Goal: Task Accomplishment & Management: Manage account settings

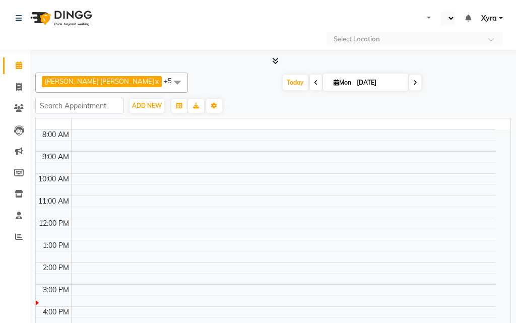
select select "en"
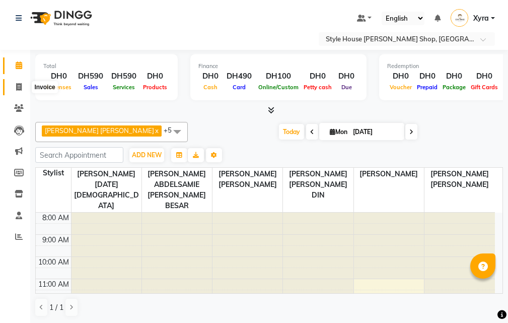
click at [13, 87] on span at bounding box center [19, 88] width 18 height 12
select select "service"
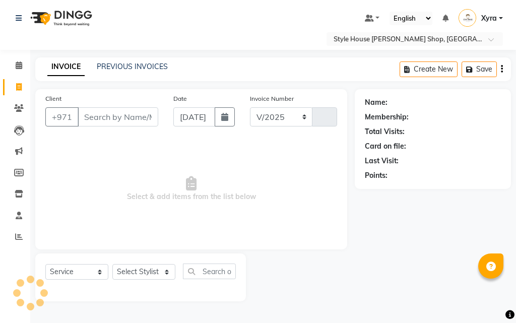
select select "8421"
type input "0888"
click at [115, 117] on input "Client" at bounding box center [118, 116] width 81 height 19
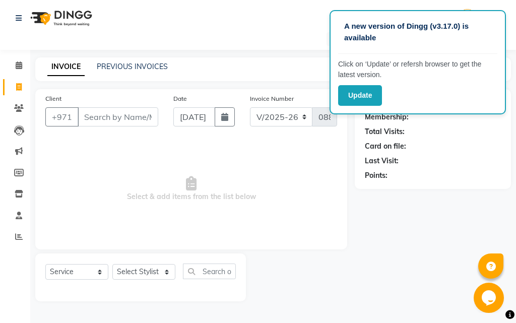
click at [338, 58] on div "A new version of Dingg (v3.17.0) is available Click on ‘Update’ or refersh brow…" at bounding box center [417, 62] width 176 height 104
click at [293, 50] on div "A new version of Dingg (v3.17.0) is available Click on ‘Update’ or refersh brow…" at bounding box center [258, 161] width 516 height 323
drag, startPoint x: 293, startPoint y: 50, endPoint x: 387, endPoint y: 103, distance: 108.0
click at [330, 81] on div "A new version of Dingg (v3.17.0) is available Click on ‘Update’ or refersh brow…" at bounding box center [258, 161] width 516 height 323
click at [291, 84] on main "INVOICE PREVIOUS INVOICES Create New Save Client +971 Date 01-09-2025 Invoice N…" at bounding box center [273, 186] width 486 height 259
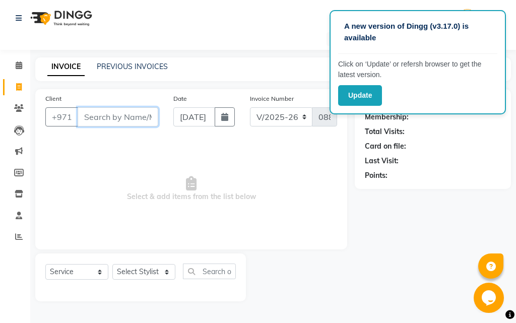
click at [98, 121] on input "Client" at bounding box center [118, 116] width 81 height 19
type input "6"
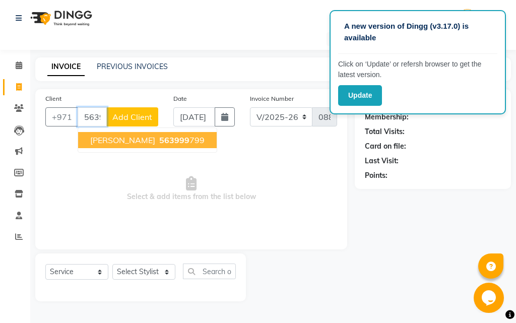
click at [163, 139] on span "563999" at bounding box center [174, 140] width 30 height 10
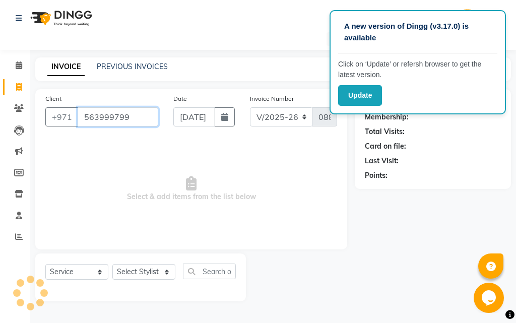
type input "563999799"
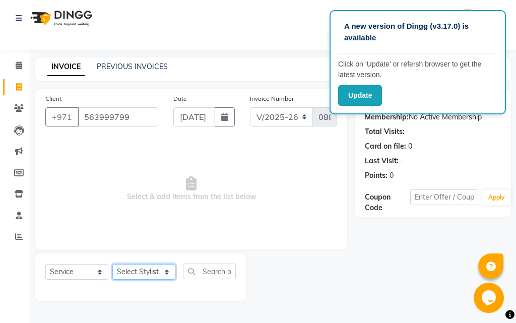
click at [152, 272] on select "Select Stylist [PERSON_NAME] ABDELHANIN [PERSON_NAME] [PERSON_NAME] [PERSON_NAM…" at bounding box center [143, 272] width 63 height 16
select select "83271"
click at [112, 264] on select "Select Stylist [PERSON_NAME] ABDELHANIN [PERSON_NAME] [PERSON_NAME] [PERSON_NAM…" at bounding box center [143, 272] width 63 height 16
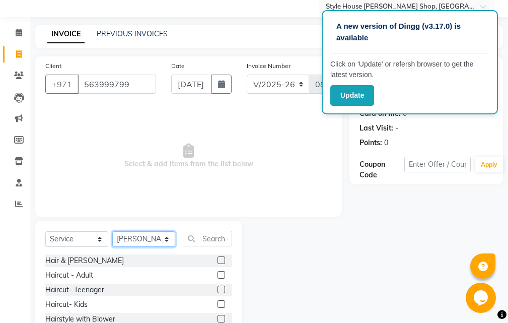
scroll to position [94, 0]
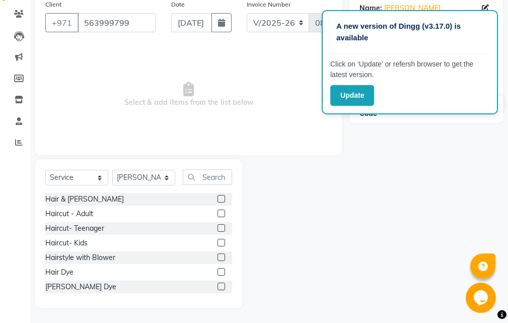
click at [218, 197] on label at bounding box center [222, 199] width 8 height 8
click at [218, 197] on input "checkbox" at bounding box center [221, 199] width 7 height 7
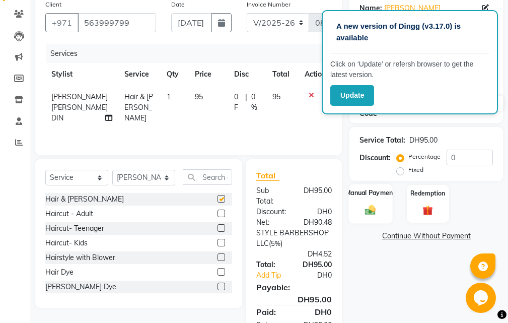
checkbox input "false"
click at [375, 208] on img at bounding box center [370, 210] width 17 height 12
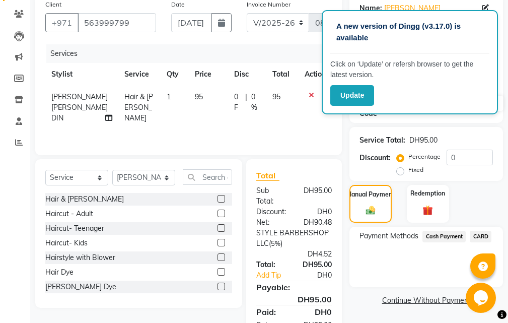
click at [482, 237] on span "CARD" at bounding box center [481, 237] width 22 height 12
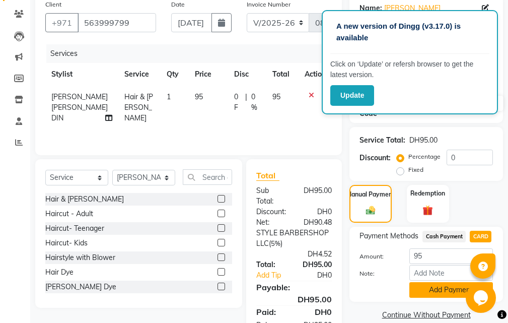
click at [430, 293] on button "Add Payment" at bounding box center [451, 290] width 84 height 16
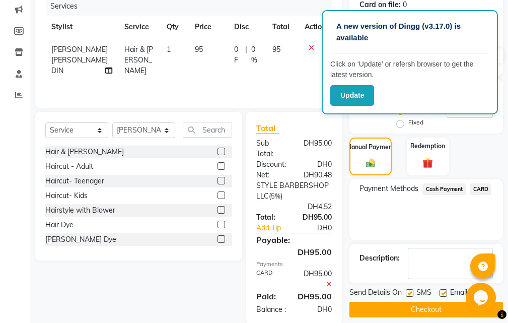
scroll to position [180, 0]
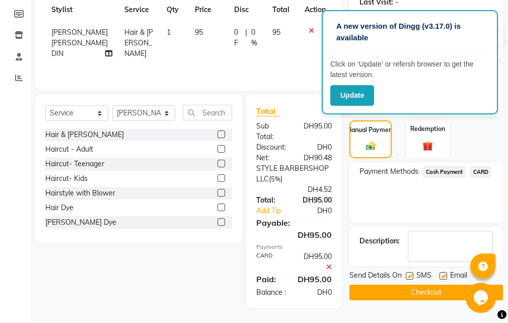
click at [422, 285] on button "Checkout" at bounding box center [427, 293] width 154 height 16
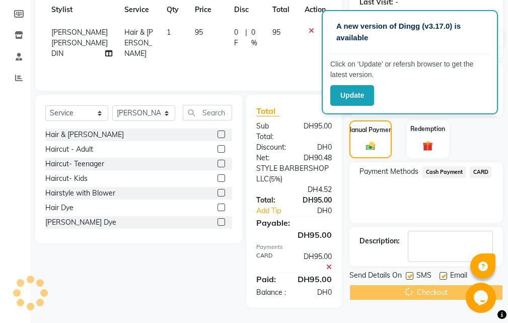
click at [422, 285] on div "Checkout" at bounding box center [427, 293] width 154 height 16
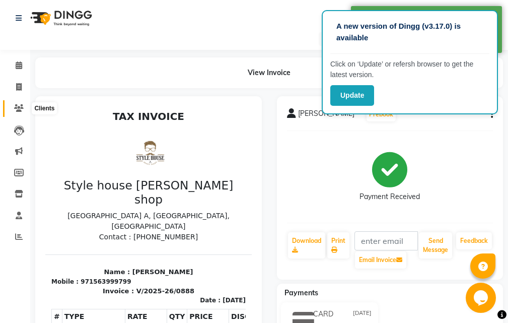
click at [17, 109] on icon at bounding box center [19, 108] width 10 height 8
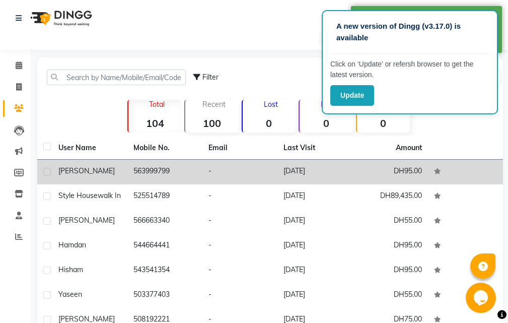
click at [109, 177] on td "[PERSON_NAME]" at bounding box center [89, 172] width 75 height 25
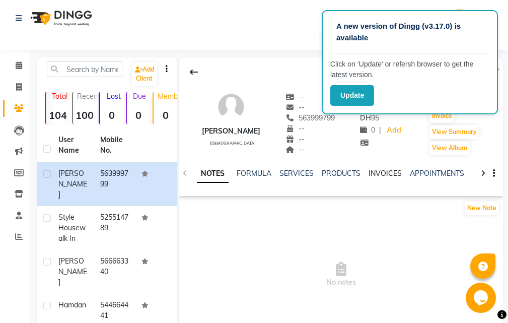
click at [387, 176] on link "INVOICES" at bounding box center [385, 173] width 33 height 9
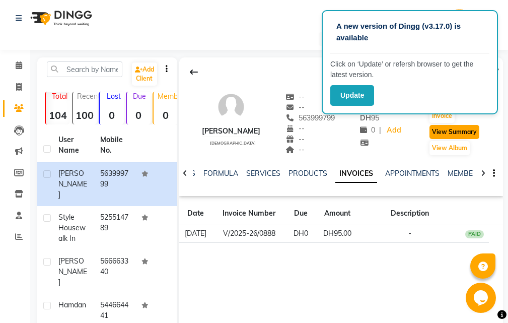
click at [457, 135] on button "View Summary" at bounding box center [455, 132] width 50 height 14
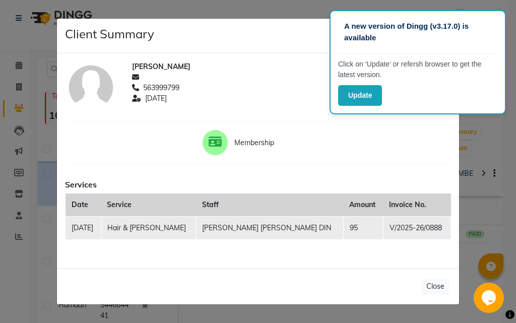
click at [290, 21] on div "Client Summary Print" at bounding box center [258, 36] width 402 height 35
click at [352, 96] on button "Update" at bounding box center [360, 95] width 44 height 21
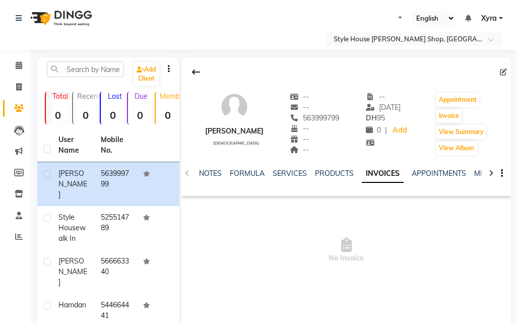
select select "en"
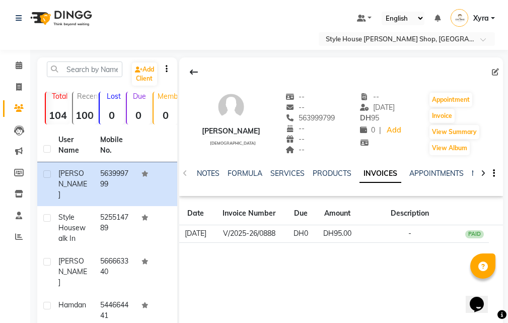
click at [23, 76] on li "Calendar" at bounding box center [15, 66] width 30 height 22
click at [24, 84] on span at bounding box center [19, 88] width 18 height 12
select select "service"
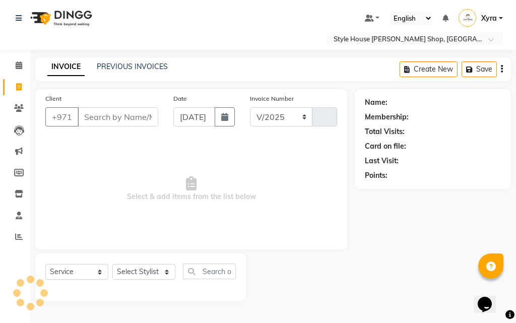
select select "8421"
type input "0889"
click at [115, 118] on input "Client" at bounding box center [118, 116] width 81 height 19
type input "3"
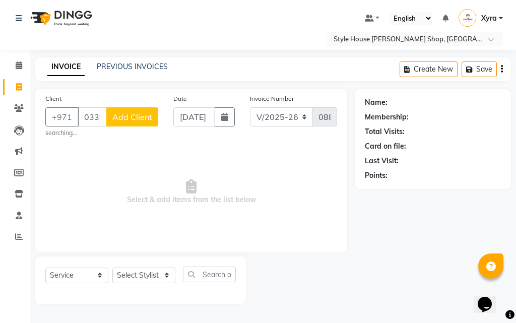
type input "033999898"
click at [115, 118] on span "Add Client" at bounding box center [132, 117] width 40 height 10
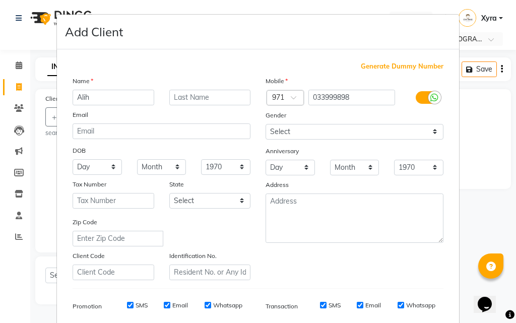
type input "Alih"
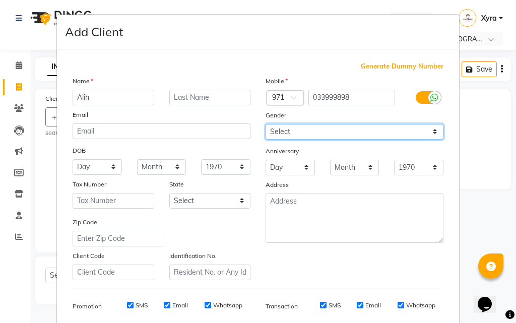
click at [305, 130] on select "Select [DEMOGRAPHIC_DATA] [DEMOGRAPHIC_DATA] Other Prefer Not To Say" at bounding box center [354, 132] width 178 height 16
select select "[DEMOGRAPHIC_DATA]"
click at [265, 124] on select "Select [DEMOGRAPHIC_DATA] [DEMOGRAPHIC_DATA] Other Prefer Not To Say" at bounding box center [354, 132] width 178 height 16
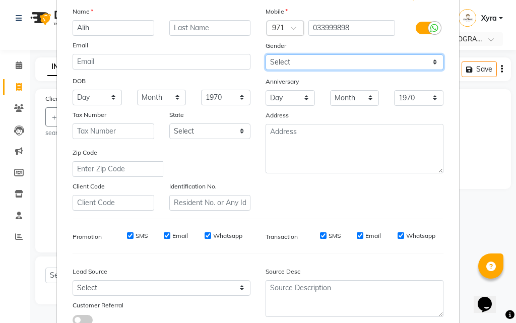
scroll to position [142, 0]
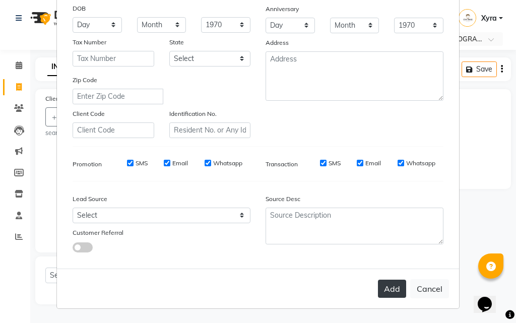
click at [383, 285] on button "Add" at bounding box center [392, 289] width 28 height 18
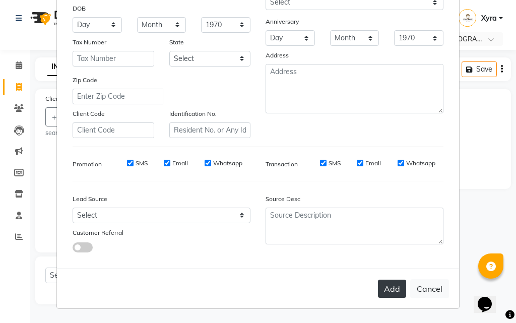
click at [383, 293] on button "Add" at bounding box center [392, 289] width 28 height 18
click at [385, 293] on button "Add" at bounding box center [392, 289] width 28 height 18
click at [378, 290] on button "Add" at bounding box center [392, 289] width 28 height 18
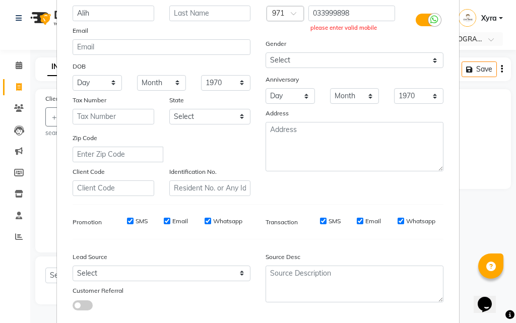
scroll to position [0, 0]
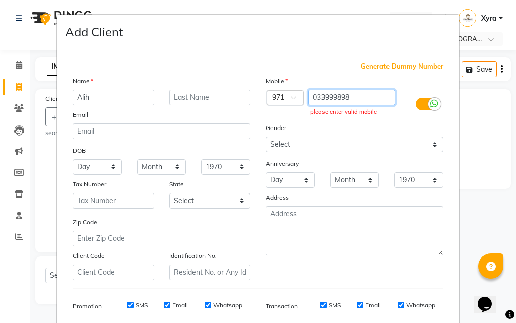
click at [355, 95] on input "033999898" at bounding box center [351, 98] width 87 height 16
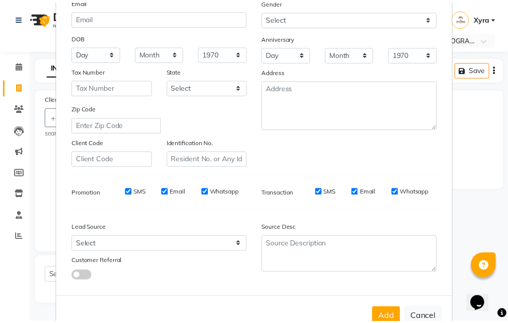
scroll to position [142, 0]
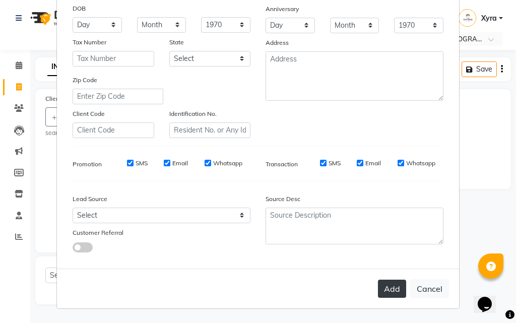
type input "533999898"
click at [392, 290] on button "Add" at bounding box center [392, 289] width 28 height 18
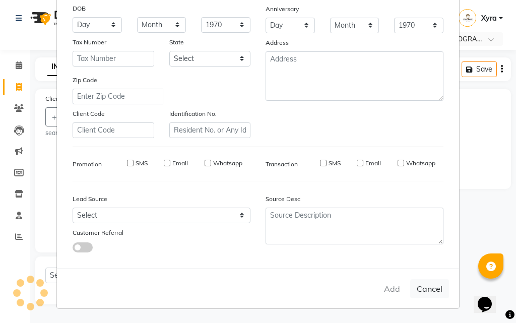
type input "533999898"
select select
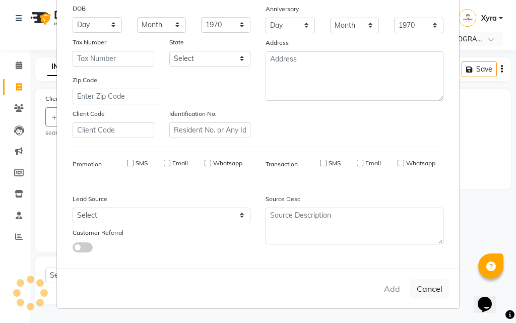
select select
checkbox input "false"
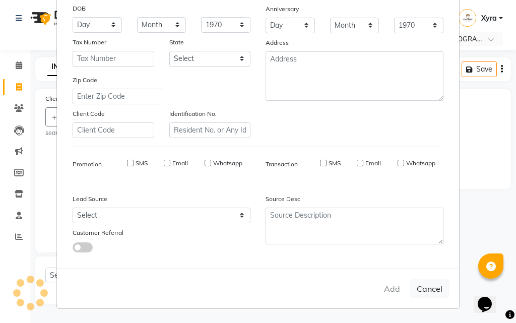
checkbox input "false"
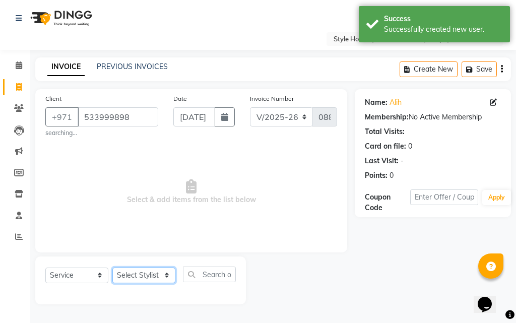
click at [158, 276] on select "Select Stylist [PERSON_NAME] ABDELHANIN [PERSON_NAME] [PERSON_NAME] [PERSON_NAM…" at bounding box center [143, 275] width 63 height 16
select select "83269"
click at [112, 267] on select "Select Stylist [PERSON_NAME] ABDELHANIN [PERSON_NAME] [PERSON_NAME] [PERSON_NAM…" at bounding box center [143, 275] width 63 height 16
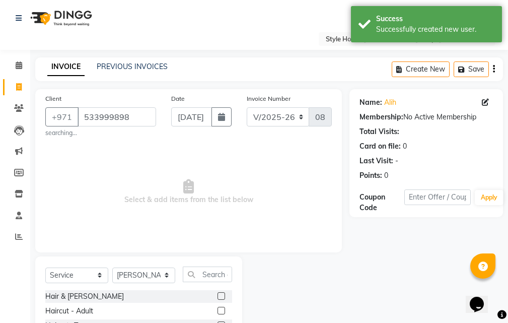
click at [218, 294] on label at bounding box center [222, 296] width 8 height 8
click at [218, 294] on input "checkbox" at bounding box center [221, 296] width 7 height 7
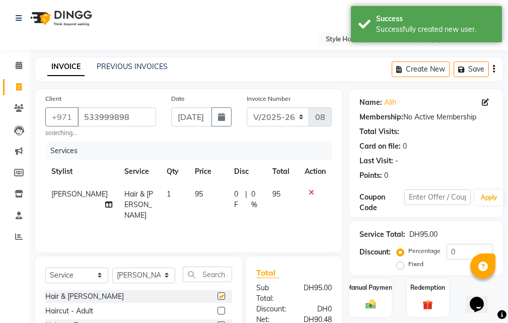
checkbox input "false"
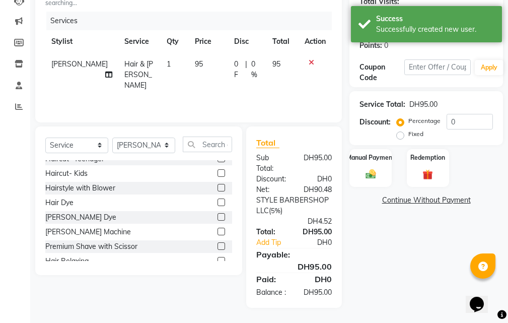
scroll to position [57, 0]
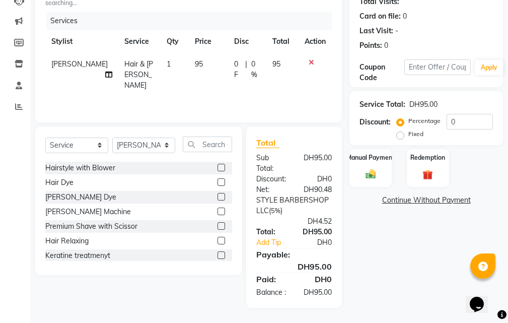
click at [218, 193] on label at bounding box center [222, 197] width 8 height 8
click at [218, 194] on input "checkbox" at bounding box center [221, 197] width 7 height 7
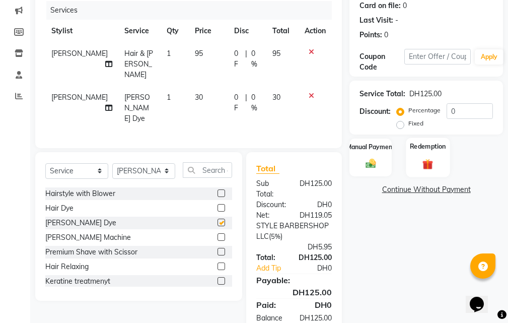
checkbox input "false"
click at [379, 164] on img at bounding box center [370, 164] width 17 height 12
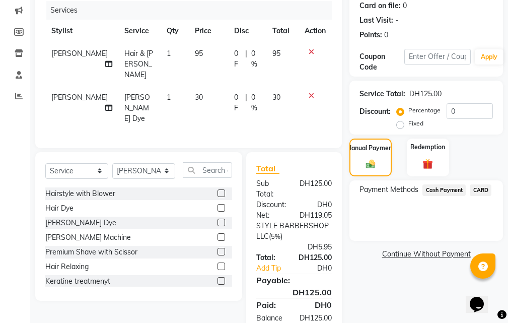
drag, startPoint x: 482, startPoint y: 190, endPoint x: 477, endPoint y: 198, distance: 9.5
click at [481, 191] on span "CARD" at bounding box center [481, 190] width 22 height 12
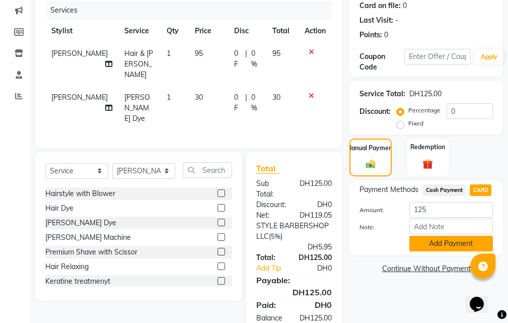
click at [451, 245] on button "Add Payment" at bounding box center [451, 244] width 84 height 16
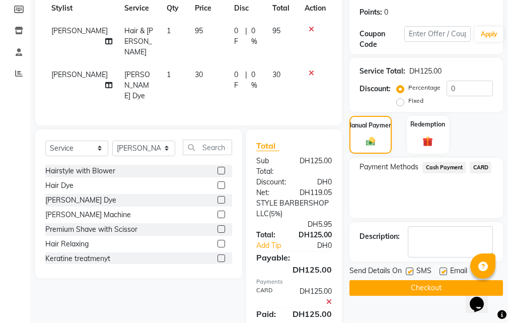
scroll to position [195, 0]
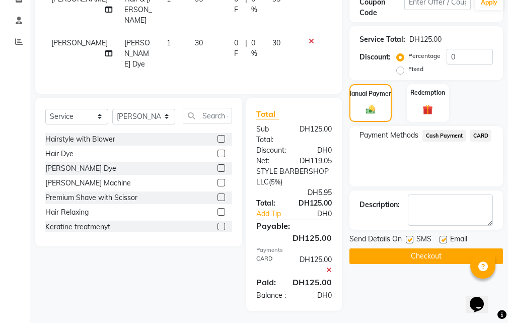
click at [440, 251] on button "Checkout" at bounding box center [427, 256] width 154 height 16
click at [440, 252] on div "Checkout" at bounding box center [427, 256] width 154 height 16
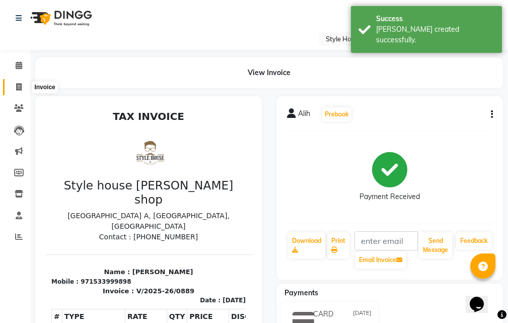
click at [22, 83] on icon at bounding box center [19, 87] width 6 height 8
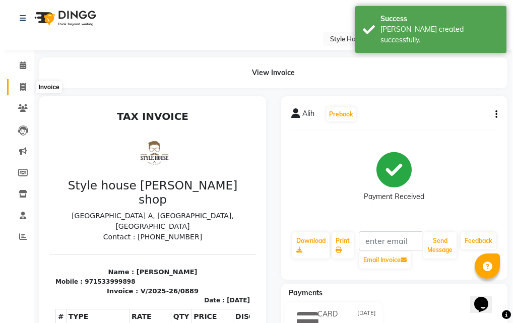
select select "service"
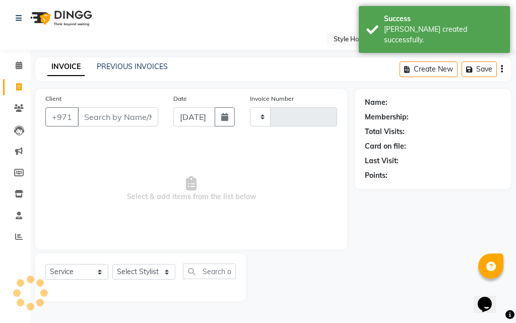
type input "0890"
select select "8421"
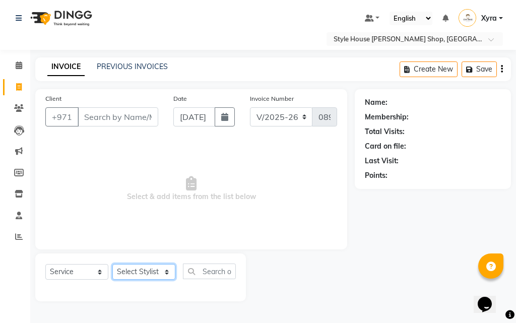
drag, startPoint x: 161, startPoint y: 269, endPoint x: 161, endPoint y: 264, distance: 5.1
click at [161, 269] on select "Select Stylist [PERSON_NAME] ABDELHANIN [PERSON_NAME] [PERSON_NAME] [PERSON_NAM…" at bounding box center [143, 272] width 63 height 16
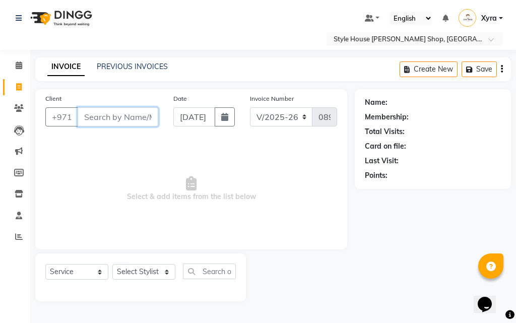
click at [143, 118] on input "Client" at bounding box center [118, 116] width 81 height 19
type input "503398778"
click at [143, 118] on span "Add Client" at bounding box center [132, 117] width 40 height 10
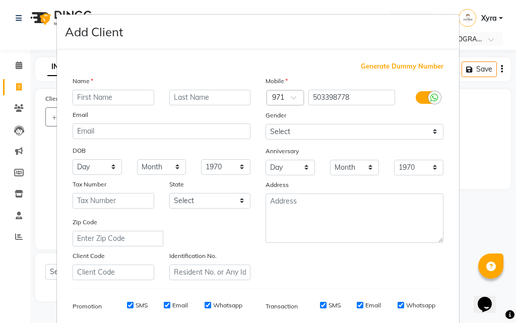
click at [101, 98] on input "text" at bounding box center [114, 98] width 82 height 16
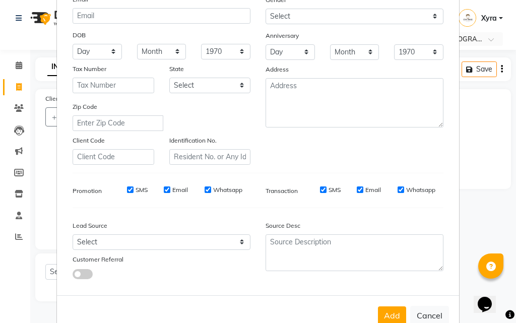
scroll to position [92, 0]
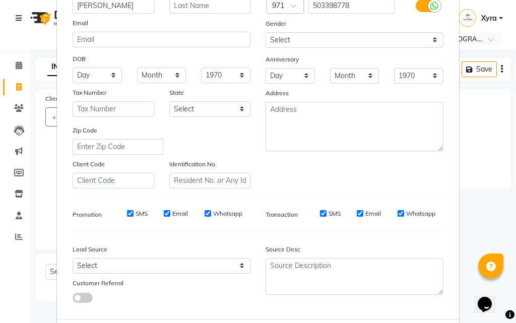
type input "[PERSON_NAME]"
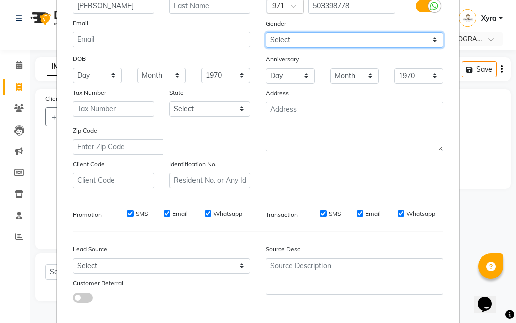
click at [345, 41] on select "Select [DEMOGRAPHIC_DATA] [DEMOGRAPHIC_DATA] Other Prefer Not To Say" at bounding box center [354, 40] width 178 height 16
select select "[DEMOGRAPHIC_DATA]"
click at [265, 32] on select "Select [DEMOGRAPHIC_DATA] [DEMOGRAPHIC_DATA] Other Prefer Not To Say" at bounding box center [354, 40] width 178 height 16
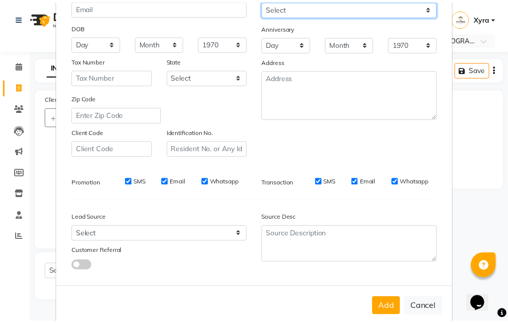
scroll to position [142, 0]
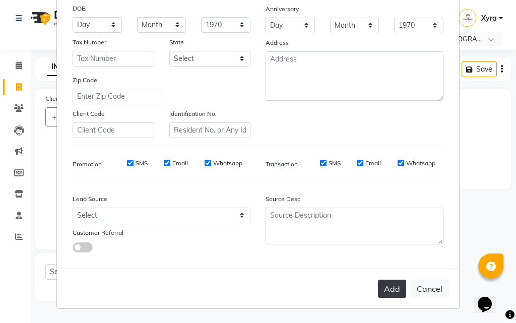
click at [393, 292] on button "Add" at bounding box center [392, 289] width 28 height 18
select select
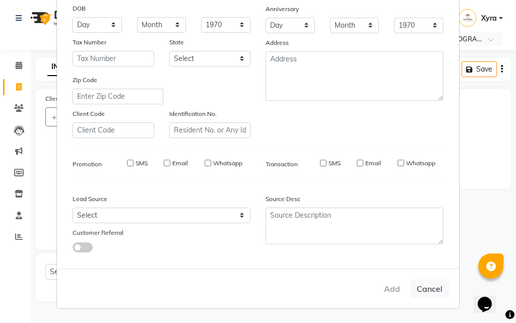
select select
checkbox input "false"
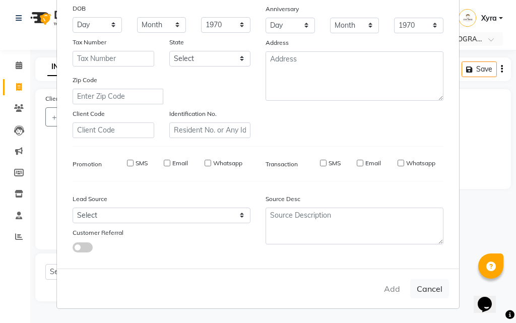
checkbox input "false"
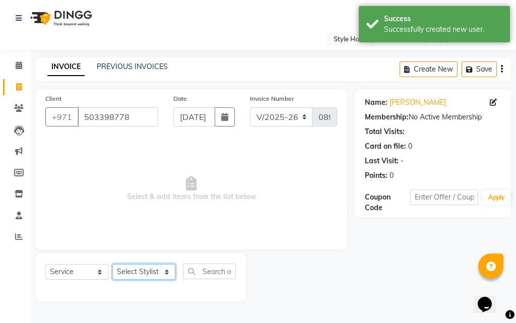
click at [161, 272] on select "Select Stylist [PERSON_NAME] ABDELHANIN [PERSON_NAME] [PERSON_NAME] [PERSON_NAM…" at bounding box center [143, 272] width 63 height 16
select select "83268"
click at [112, 264] on select "Select Stylist [PERSON_NAME] ABDELHANIN [PERSON_NAME] [PERSON_NAME] [PERSON_NAM…" at bounding box center [143, 272] width 63 height 16
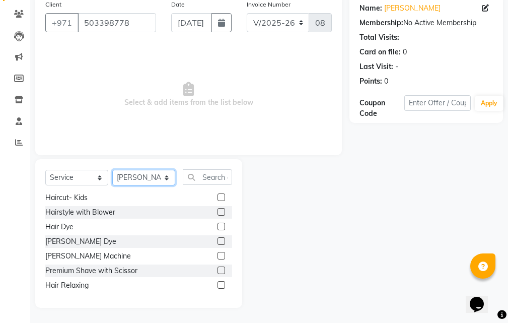
scroll to position [57, 0]
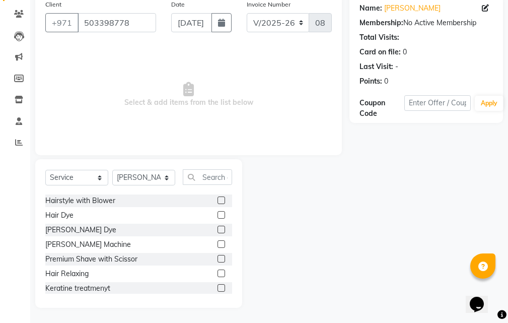
click at [218, 230] on label at bounding box center [222, 230] width 8 height 8
click at [218, 230] on input "checkbox" at bounding box center [221, 230] width 7 height 7
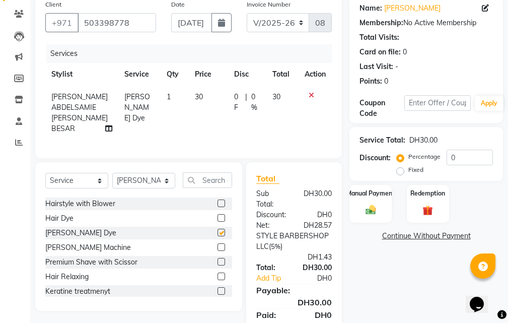
checkbox input "false"
click at [218, 265] on label at bounding box center [222, 262] width 8 height 8
click at [218, 265] on input "checkbox" at bounding box center [221, 262] width 7 height 7
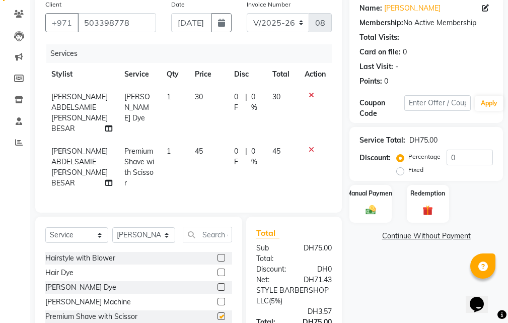
checkbox input "false"
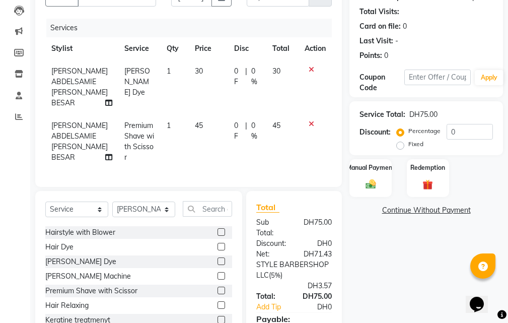
scroll to position [145, 0]
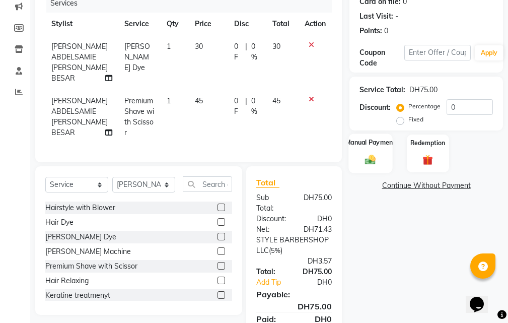
click at [362, 162] on img at bounding box center [370, 160] width 17 height 12
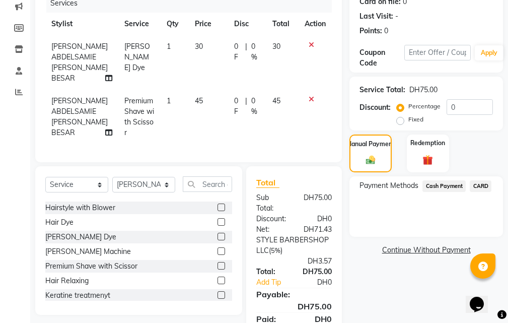
click at [477, 187] on span "CARD" at bounding box center [481, 186] width 22 height 12
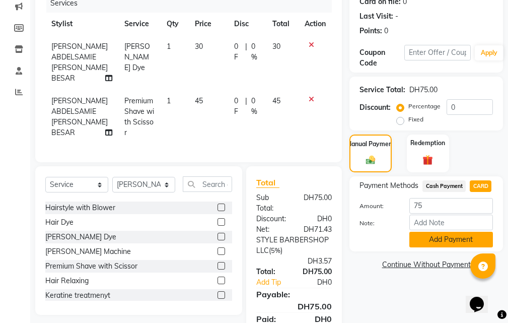
click at [460, 238] on button "Add Payment" at bounding box center [451, 240] width 84 height 16
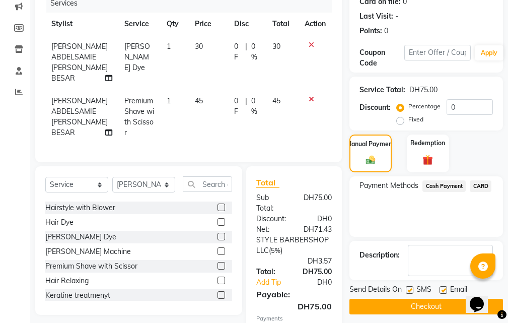
click at [449, 303] on button "Checkout" at bounding box center [427, 307] width 154 height 16
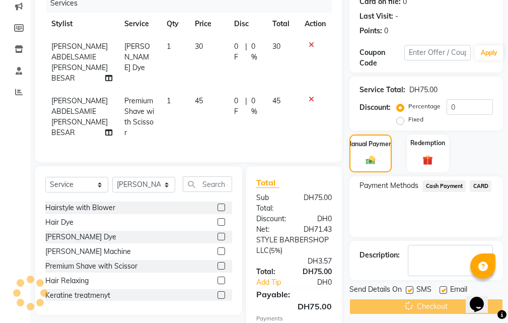
click at [449, 303] on div "Checkout" at bounding box center [427, 307] width 154 height 16
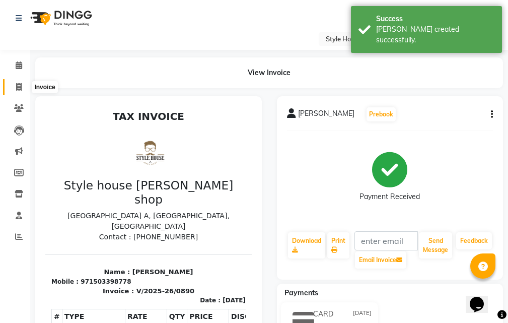
click at [21, 86] on icon at bounding box center [19, 87] width 6 height 8
select select "service"
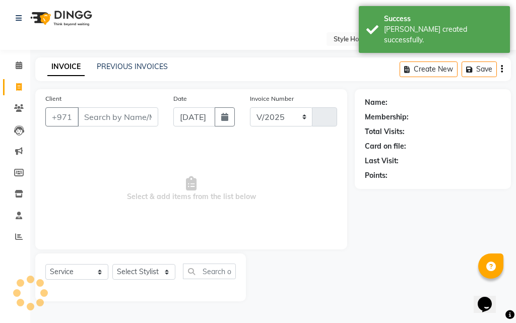
select select "8421"
type input "0891"
click at [103, 116] on input "Client" at bounding box center [118, 116] width 81 height 19
type input "6"
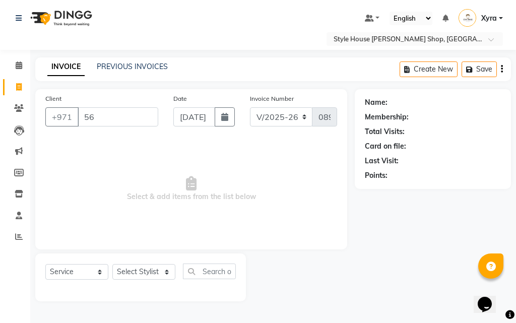
click at [122, 117] on input "56" at bounding box center [118, 116] width 81 height 19
type input "562041372"
click at [123, 109] on button "Add Client" at bounding box center [132, 116] width 52 height 19
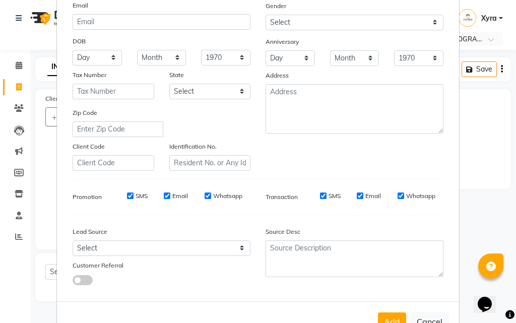
scroll to position [92, 0]
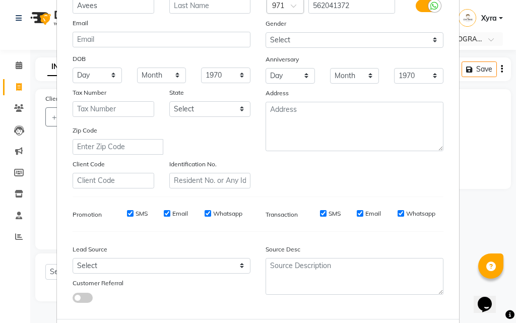
type input "Avees"
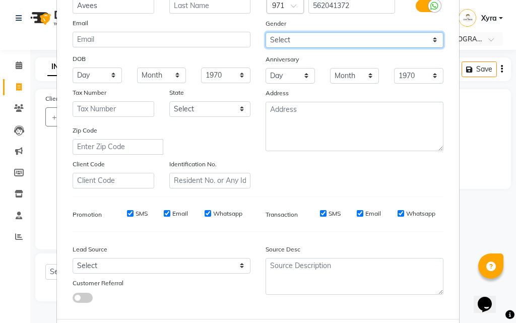
click at [305, 35] on select "Select [DEMOGRAPHIC_DATA] [DEMOGRAPHIC_DATA] Other Prefer Not To Say" at bounding box center [354, 40] width 178 height 16
select select "[DEMOGRAPHIC_DATA]"
click at [265, 32] on select "Select [DEMOGRAPHIC_DATA] [DEMOGRAPHIC_DATA] Other Prefer Not To Say" at bounding box center [354, 40] width 178 height 16
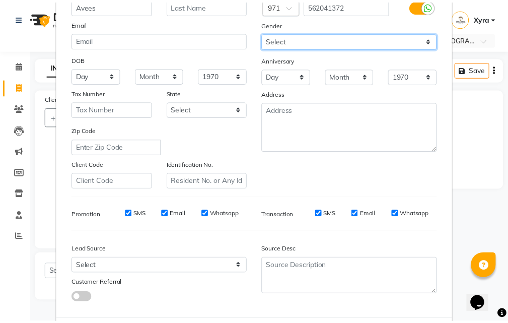
scroll to position [142, 0]
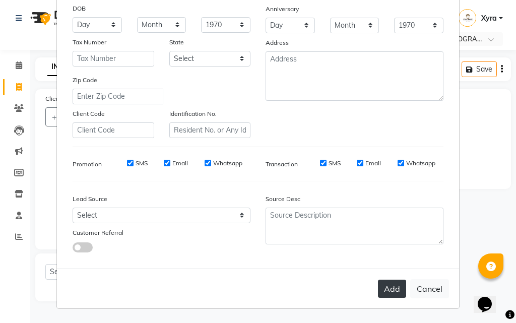
click at [390, 289] on button "Add" at bounding box center [392, 289] width 28 height 18
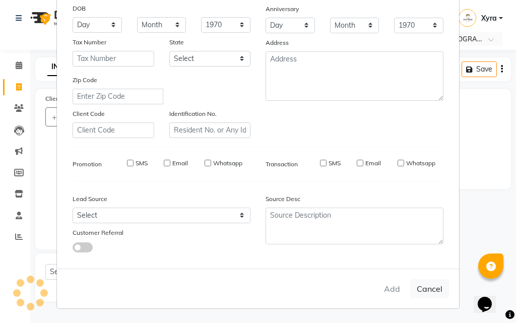
select select
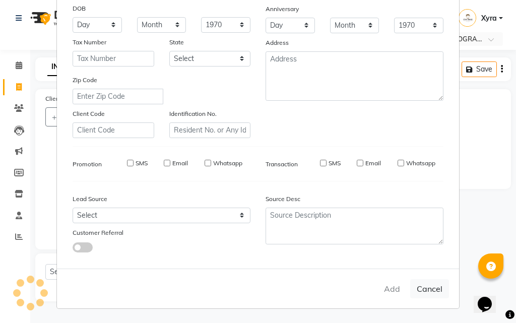
select select
checkbox input "false"
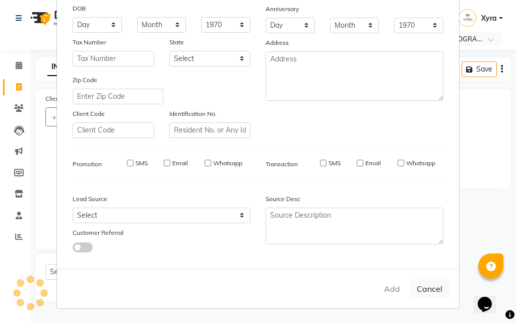
checkbox input "false"
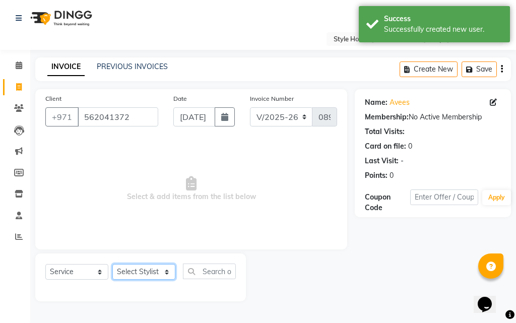
click at [152, 271] on select "Select Stylist [PERSON_NAME] ABDELHANIN [PERSON_NAME] [PERSON_NAME] [PERSON_NAM…" at bounding box center [143, 272] width 63 height 16
select select "86094"
click at [112, 264] on select "Select Stylist [PERSON_NAME] ABDELHANIN [PERSON_NAME] [PERSON_NAME] [PERSON_NAM…" at bounding box center [143, 272] width 63 height 16
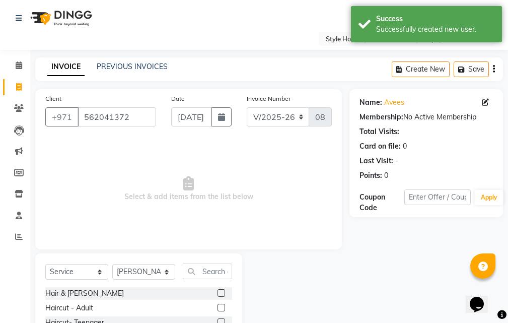
click at [218, 289] on label at bounding box center [222, 293] width 8 height 8
click at [218, 290] on input "checkbox" at bounding box center [221, 293] width 7 height 7
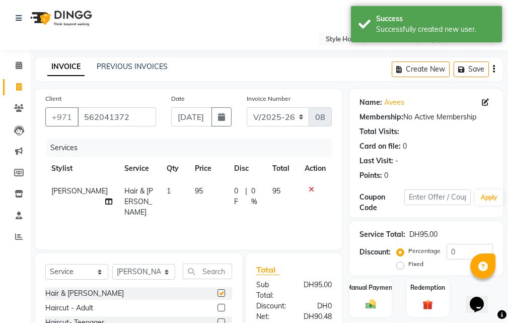
checkbox input "false"
click at [371, 301] on img at bounding box center [370, 304] width 17 height 12
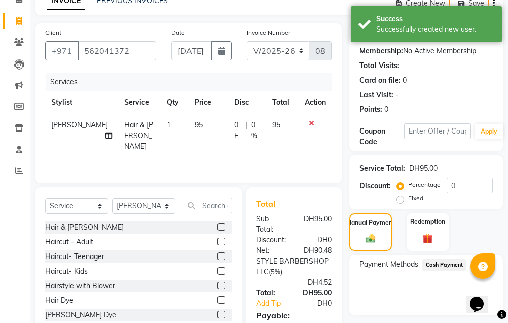
scroll to position [137, 0]
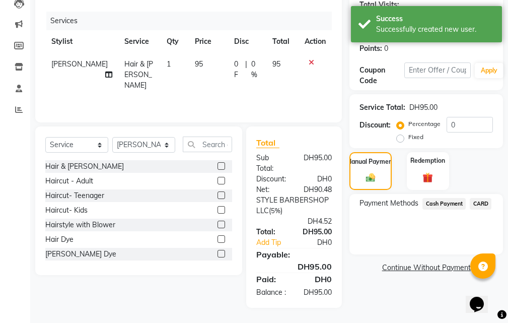
click at [446, 198] on span "Cash Payment" at bounding box center [444, 204] width 43 height 12
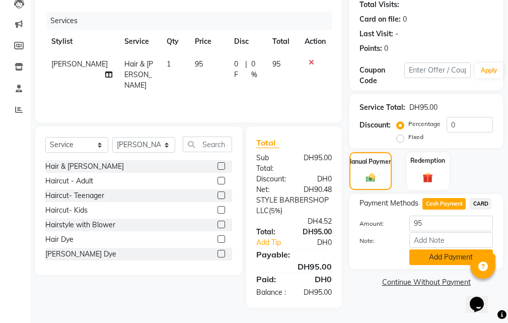
click at [433, 249] on button "Add Payment" at bounding box center [451, 257] width 84 height 16
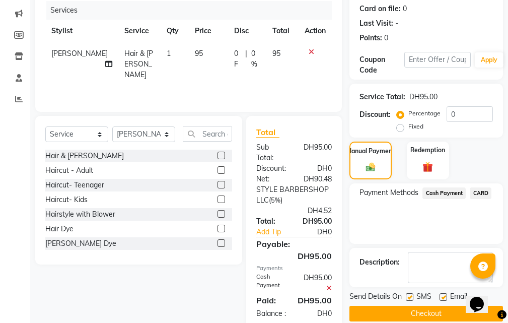
click at [429, 314] on button "Checkout" at bounding box center [427, 314] width 154 height 16
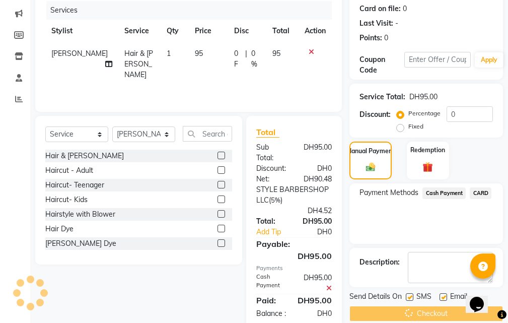
click at [429, 314] on div "Checkout" at bounding box center [427, 314] width 154 height 16
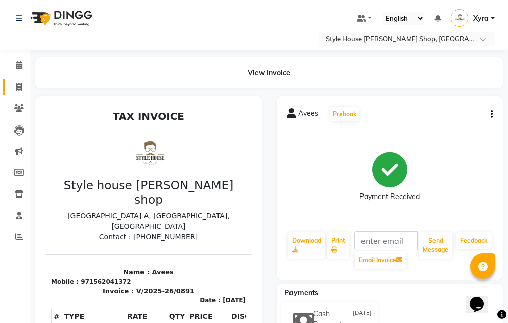
click at [18, 94] on link "Invoice" at bounding box center [15, 87] width 24 height 17
select select "service"
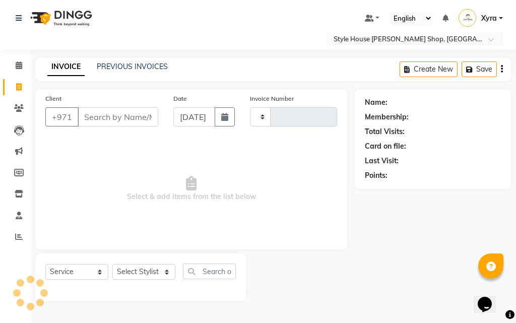
type input "0892"
click at [93, 119] on input "Client" at bounding box center [118, 116] width 81 height 19
select select "8421"
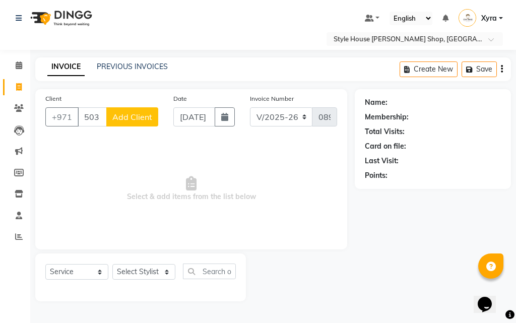
type input "503119030"
click at [132, 119] on span "Add Client" at bounding box center [132, 117] width 40 height 10
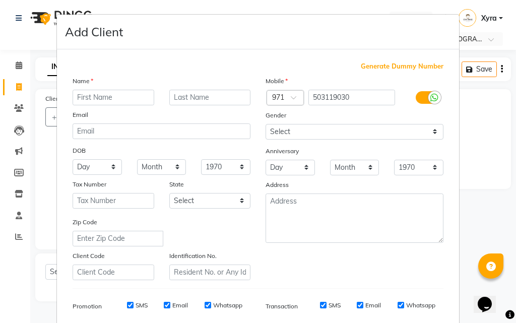
click at [106, 93] on input "text" at bounding box center [114, 98] width 82 height 16
type input "[PERSON_NAME]"
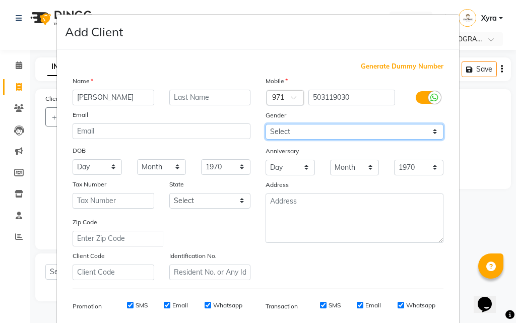
click at [354, 132] on select "Select [DEMOGRAPHIC_DATA] [DEMOGRAPHIC_DATA] Other Prefer Not To Say" at bounding box center [354, 132] width 178 height 16
select select "[DEMOGRAPHIC_DATA]"
click at [265, 124] on select "Select [DEMOGRAPHIC_DATA] [DEMOGRAPHIC_DATA] Other Prefer Not To Say" at bounding box center [354, 132] width 178 height 16
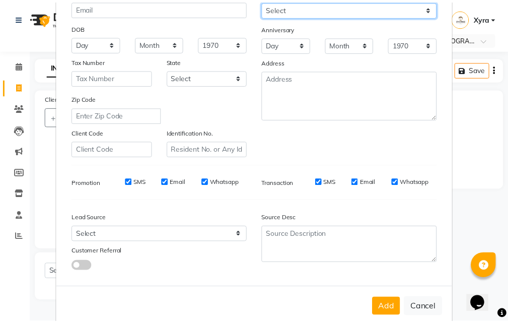
scroll to position [142, 0]
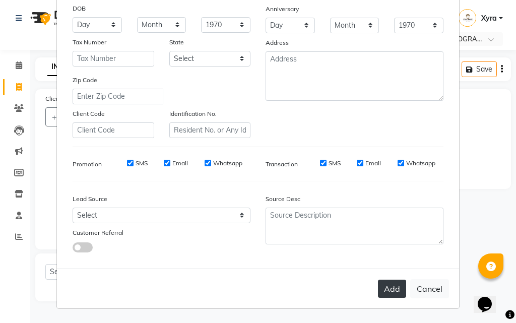
click at [390, 288] on button "Add" at bounding box center [392, 289] width 28 height 18
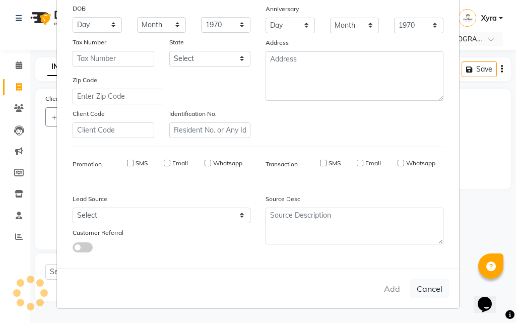
select select
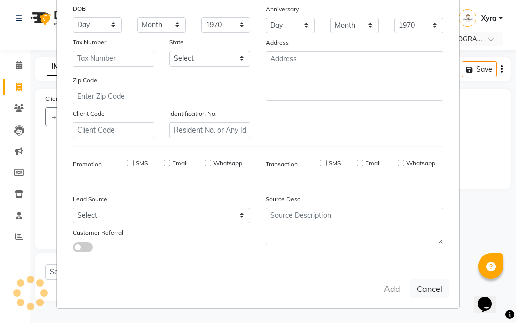
select select
checkbox input "false"
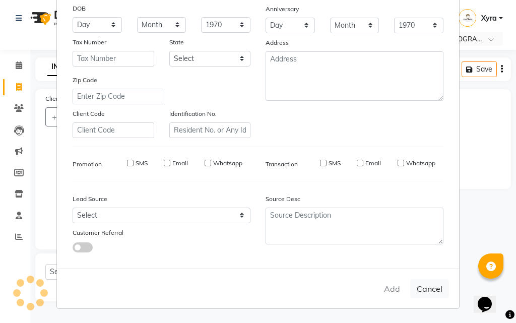
checkbox input "false"
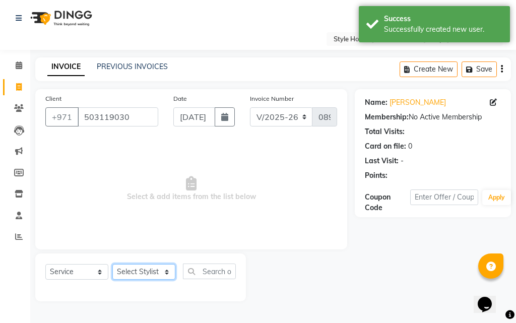
click at [153, 272] on select "Select Stylist [PERSON_NAME] ABDELHANIN [PERSON_NAME] [PERSON_NAME] [PERSON_NAM…" at bounding box center [143, 272] width 63 height 16
select select "83271"
click at [112, 264] on select "Select Stylist [PERSON_NAME] ABDELHANIN [PERSON_NAME] [PERSON_NAME] [PERSON_NAM…" at bounding box center [143, 272] width 63 height 16
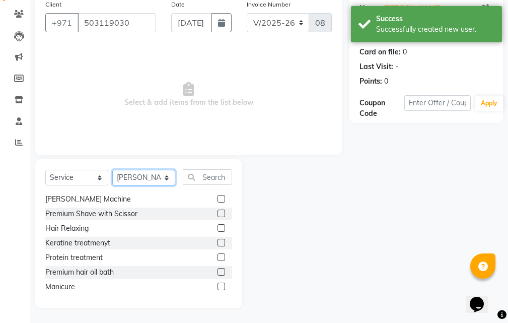
scroll to position [116, 0]
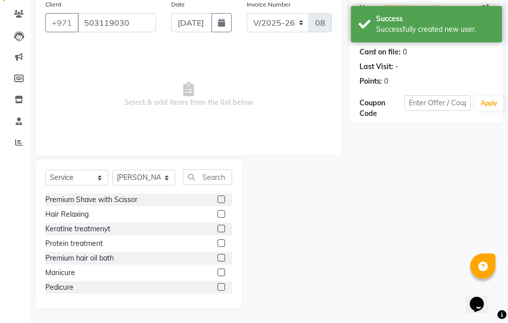
click at [218, 197] on label at bounding box center [222, 199] width 8 height 8
click at [218, 197] on input "checkbox" at bounding box center [221, 199] width 7 height 7
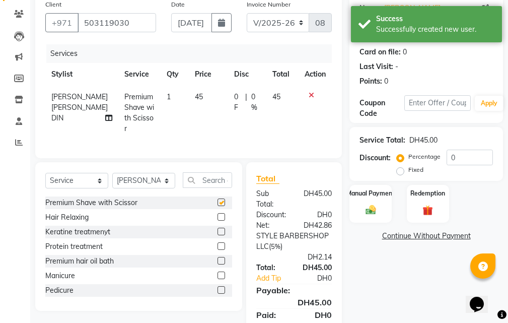
checkbox input "false"
click at [363, 211] on img at bounding box center [370, 210] width 17 height 12
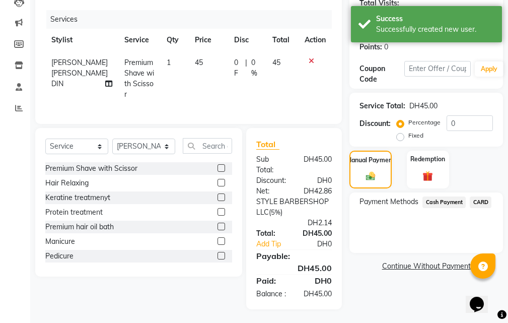
scroll to position [148, 0]
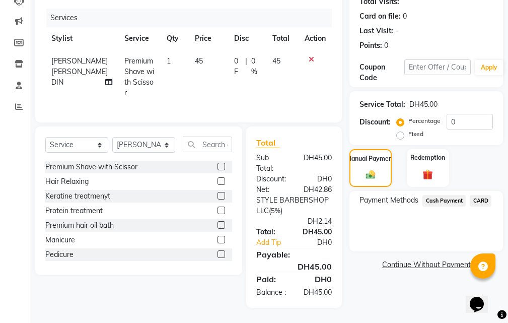
click at [483, 195] on span "CARD" at bounding box center [481, 201] width 22 height 12
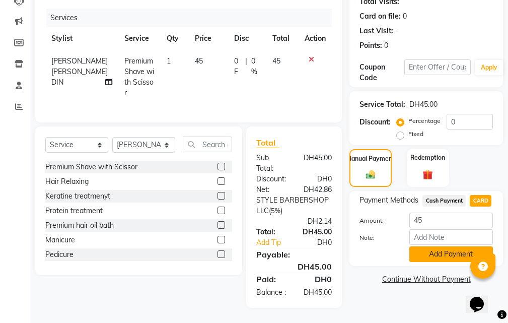
click at [443, 246] on button "Add Payment" at bounding box center [451, 254] width 84 height 16
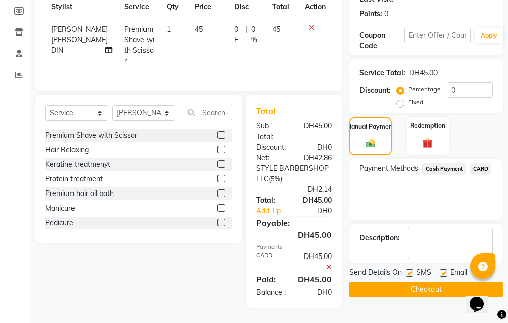
scroll to position [180, 0]
click at [447, 282] on button "Checkout" at bounding box center [427, 290] width 154 height 16
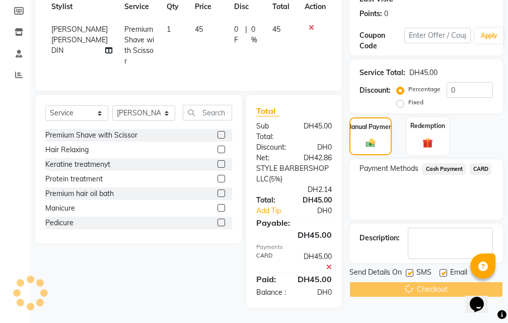
click at [447, 282] on div "Checkout" at bounding box center [427, 290] width 154 height 16
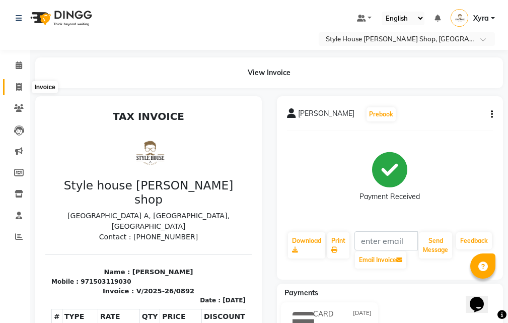
click at [19, 88] on icon at bounding box center [19, 87] width 6 height 8
select select "service"
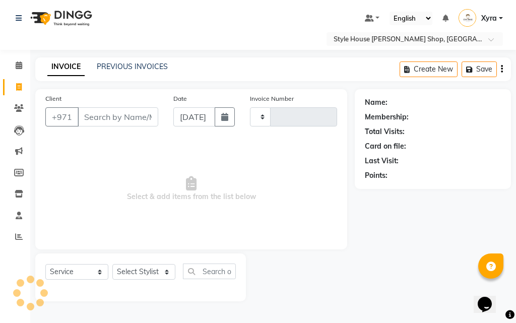
type input "0893"
select select "8421"
click at [115, 114] on input "Client" at bounding box center [118, 116] width 81 height 19
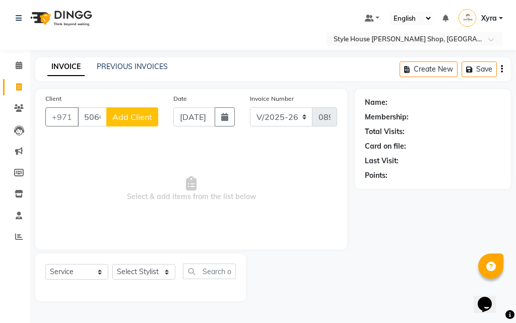
type input "506066001"
click at [122, 117] on span "Add Client" at bounding box center [132, 117] width 40 height 10
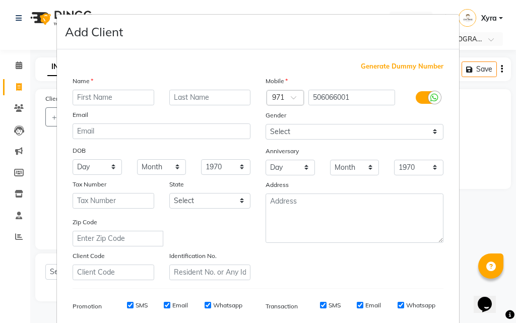
drag, startPoint x: 125, startPoint y: 91, endPoint x: 125, endPoint y: 97, distance: 6.0
click at [125, 96] on input "text" at bounding box center [114, 98] width 82 height 16
type input "[PERSON_NAME]"
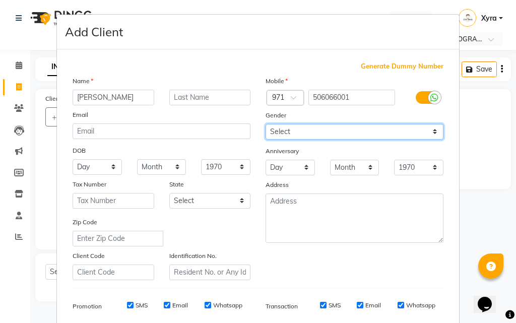
click at [421, 128] on select "Select [DEMOGRAPHIC_DATA] [DEMOGRAPHIC_DATA] Other Prefer Not To Say" at bounding box center [354, 132] width 178 height 16
select select "[DEMOGRAPHIC_DATA]"
click at [265, 124] on select "Select [DEMOGRAPHIC_DATA] [DEMOGRAPHIC_DATA] Other Prefer Not To Say" at bounding box center [354, 132] width 178 height 16
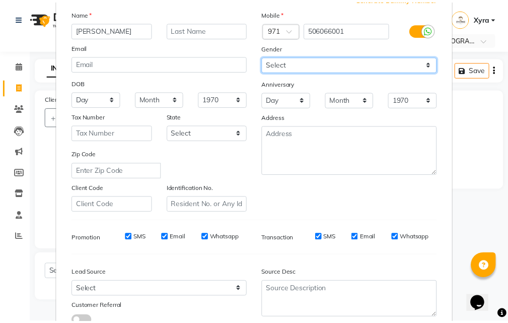
scroll to position [142, 0]
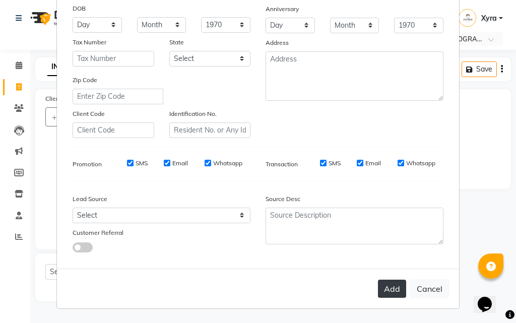
click at [394, 286] on button "Add" at bounding box center [392, 289] width 28 height 18
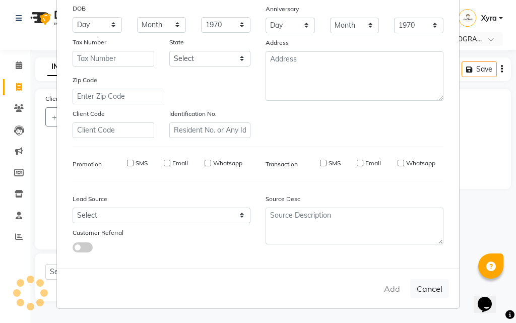
select select
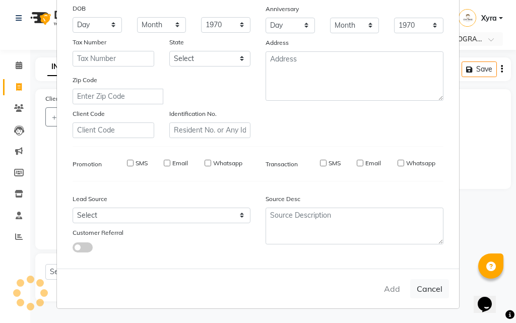
select select
checkbox input "false"
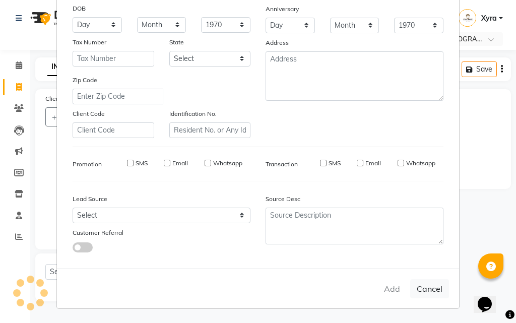
checkbox input "false"
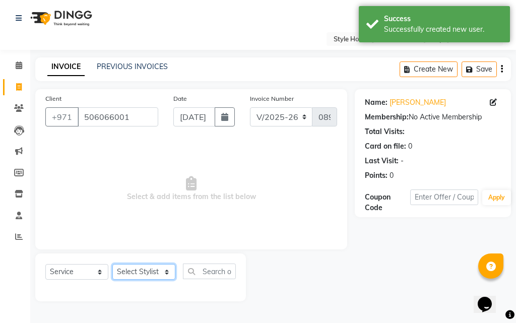
click at [150, 269] on select "Select Stylist [PERSON_NAME] ABDELHANIN [PERSON_NAME] [PERSON_NAME] [PERSON_NAM…" at bounding box center [143, 272] width 63 height 16
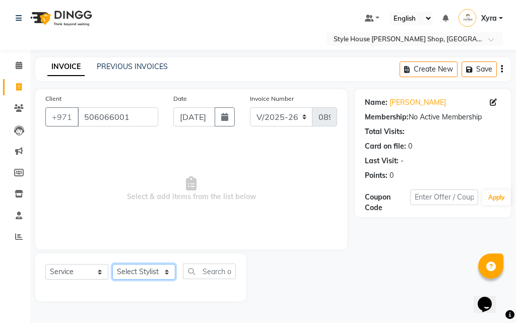
select select "83273"
click at [112, 264] on select "Select Stylist [PERSON_NAME] ABDELHANIN [PERSON_NAME] [PERSON_NAME] [PERSON_NAM…" at bounding box center [143, 272] width 63 height 16
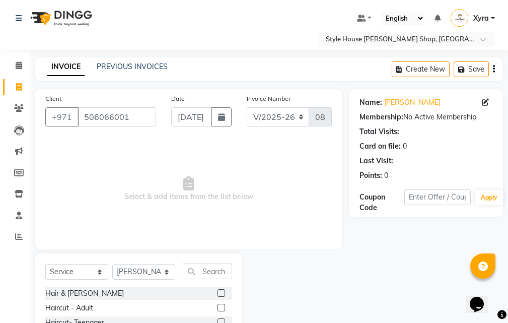
click at [218, 292] on label at bounding box center [222, 293] width 8 height 8
click at [218, 292] on input "checkbox" at bounding box center [221, 293] width 7 height 7
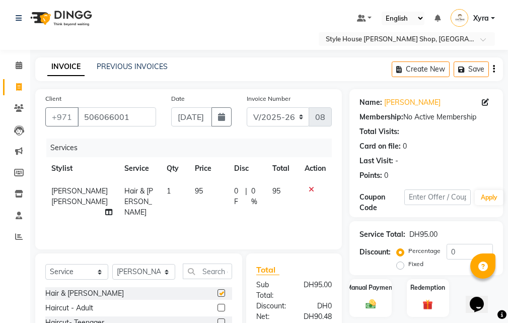
checkbox input "false"
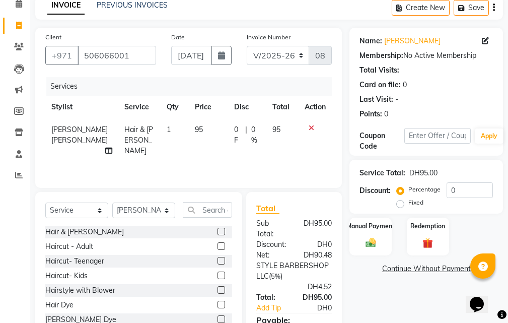
scroll to position [151, 0]
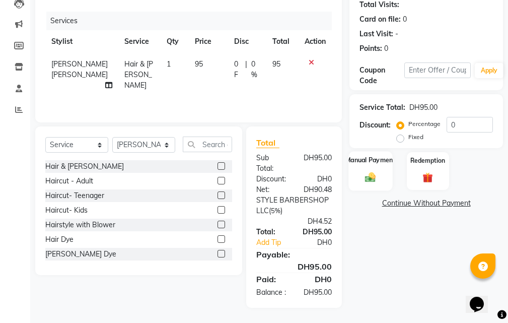
click at [377, 151] on div "Manual Payment" at bounding box center [371, 170] width 44 height 39
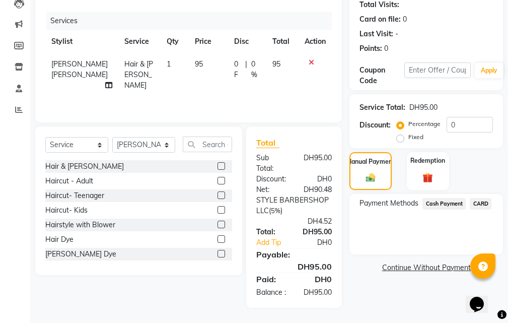
click at [481, 198] on span "CARD" at bounding box center [481, 204] width 22 height 12
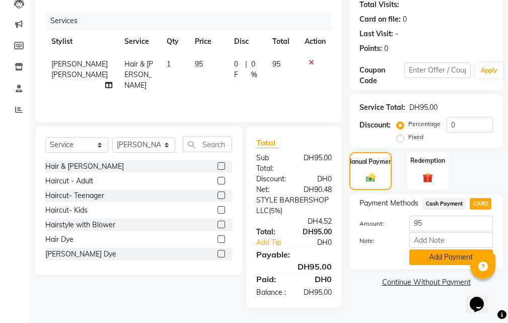
click at [444, 249] on button "Add Payment" at bounding box center [451, 257] width 84 height 16
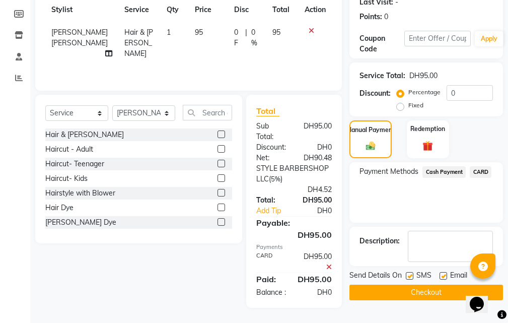
scroll to position [190, 0]
click at [391, 285] on button "Checkout" at bounding box center [427, 293] width 154 height 16
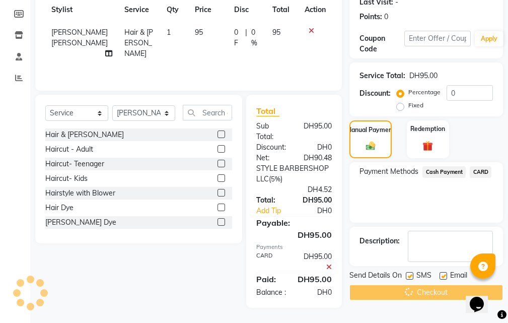
click at [390, 285] on div "Checkout" at bounding box center [427, 293] width 154 height 16
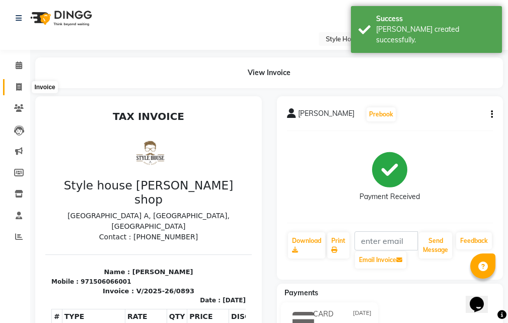
click at [21, 85] on icon at bounding box center [19, 87] width 6 height 8
select select "service"
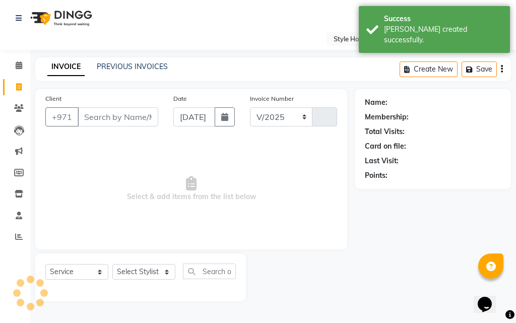
select select "8421"
type input "0894"
click at [120, 116] on input "Client" at bounding box center [118, 116] width 81 height 19
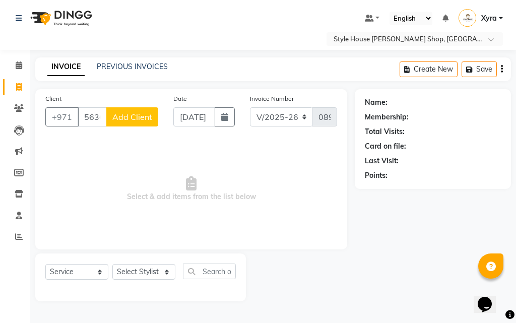
type input "563007799"
click at [140, 115] on span "Add Client" at bounding box center [132, 117] width 40 height 10
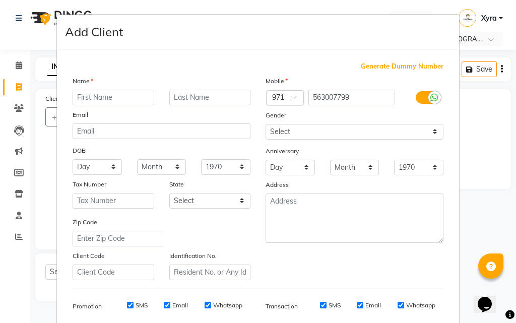
click at [110, 98] on input "text" at bounding box center [114, 98] width 82 height 16
type input "Fahad"
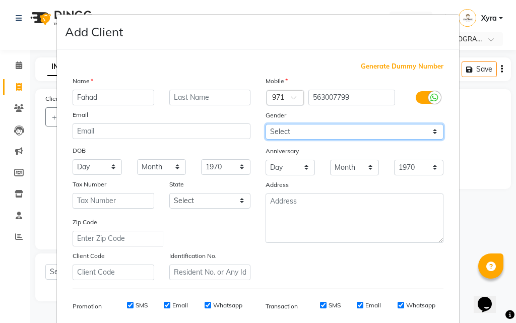
click at [397, 129] on select "Select [DEMOGRAPHIC_DATA] [DEMOGRAPHIC_DATA] Other Prefer Not To Say" at bounding box center [354, 132] width 178 height 16
select select "[DEMOGRAPHIC_DATA]"
click at [265, 124] on select "Select [DEMOGRAPHIC_DATA] [DEMOGRAPHIC_DATA] Other Prefer Not To Say" at bounding box center [354, 132] width 178 height 16
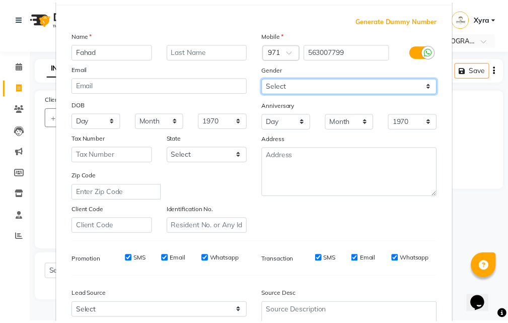
scroll to position [142, 0]
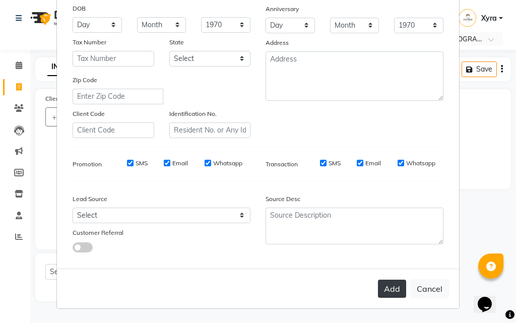
click at [385, 290] on button "Add" at bounding box center [392, 289] width 28 height 18
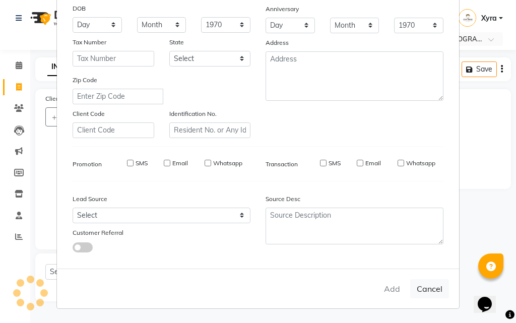
select select
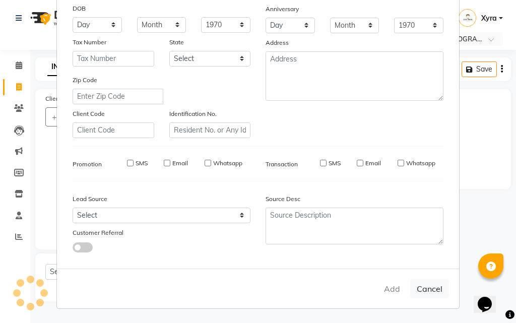
select select
checkbox input "false"
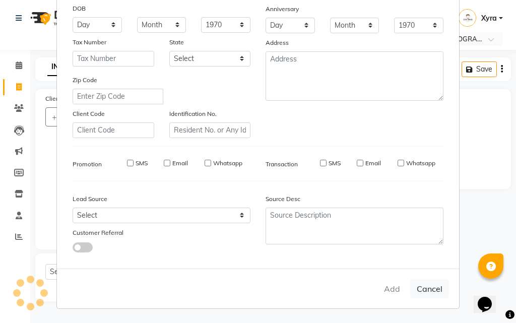
checkbox input "false"
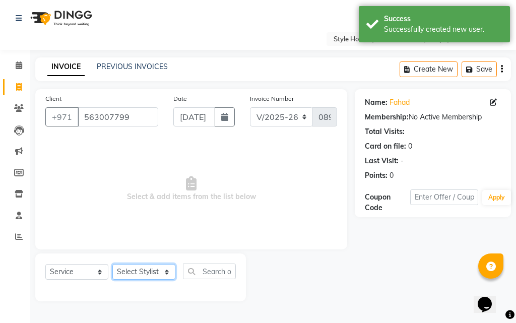
click at [166, 273] on select "Select Stylist [PERSON_NAME] ABDELHANIN [PERSON_NAME] [PERSON_NAME] [PERSON_NAM…" at bounding box center [143, 272] width 63 height 16
select select "83268"
click at [112, 264] on select "Select Stylist [PERSON_NAME] ABDELHANIN [PERSON_NAME] [PERSON_NAME] [PERSON_NAM…" at bounding box center [143, 272] width 63 height 16
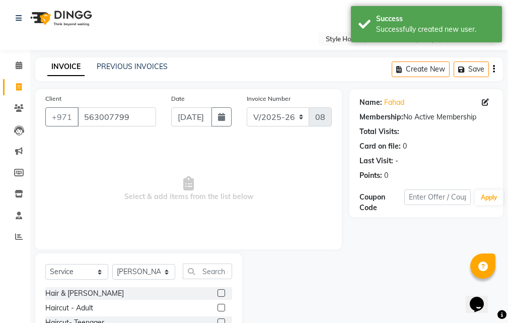
click at [218, 291] on label at bounding box center [222, 293] width 8 height 8
click at [218, 291] on input "checkbox" at bounding box center [221, 293] width 7 height 7
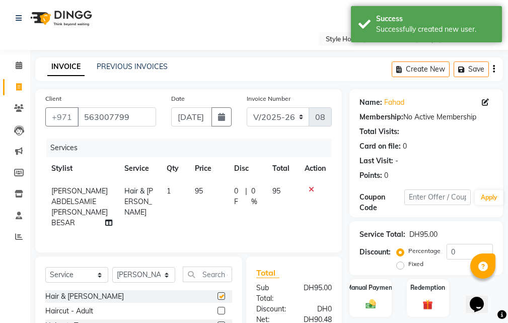
checkbox input "false"
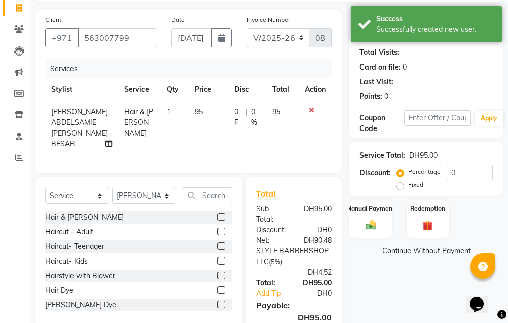
scroll to position [148, 0]
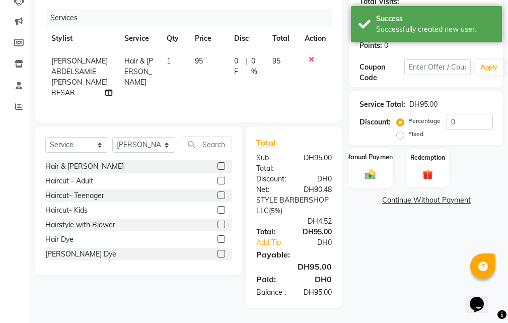
click at [379, 150] on div "Manual Payment" at bounding box center [371, 167] width 44 height 39
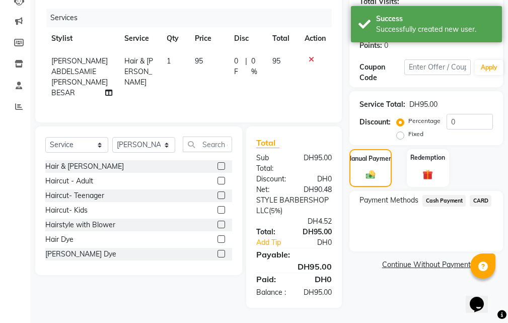
click at [485, 195] on span "CARD" at bounding box center [481, 201] width 22 height 12
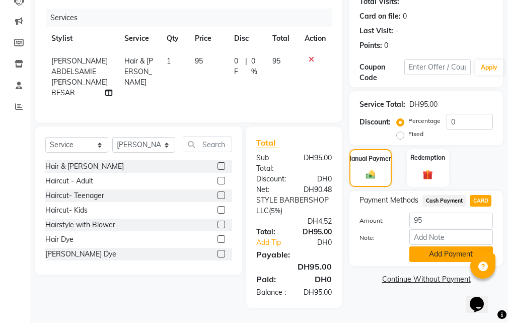
click at [450, 246] on button "Add Payment" at bounding box center [451, 254] width 84 height 16
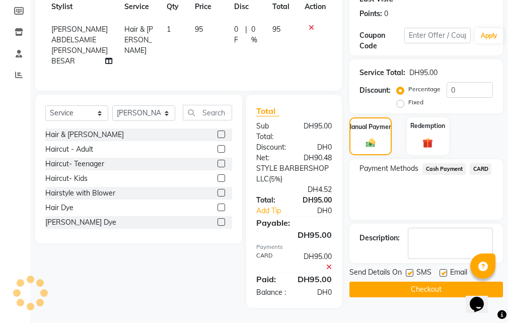
scroll to position [180, 0]
click at [429, 282] on button "Checkout" at bounding box center [427, 290] width 154 height 16
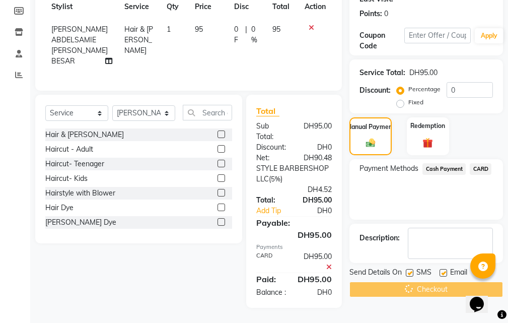
drag, startPoint x: 429, startPoint y: 271, endPoint x: 409, endPoint y: 276, distance: 19.7
click at [424, 282] on div "Checkout" at bounding box center [427, 290] width 154 height 16
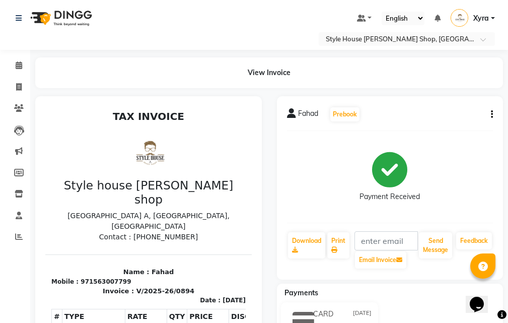
click at [194, 277] on div "Mobile : 971563007799" at bounding box center [148, 281] width 194 height 9
click at [200, 296] on div "Date :" at bounding box center [210, 300] width 21 height 9
click at [191, 281] on div "TAX INVOICE Style house [PERSON_NAME] shop [GEOGRAPHIC_DATA] A, [GEOGRAPHIC_DAT…" at bounding box center [148, 286] width 207 height 353
click at [300, 194] on div "Payment Received" at bounding box center [390, 177] width 207 height 76
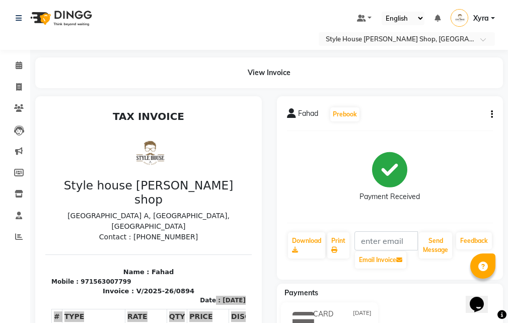
drag, startPoint x: 346, startPoint y: 300, endPoint x: 228, endPoint y: 192, distance: 159.3
click at [229, 192] on h3 "Style house [PERSON_NAME] shop" at bounding box center [148, 192] width 194 height 28
click at [337, 219] on div "Fahad Prebook Payment Received Download Print Email Invoice Send Message Feedba…" at bounding box center [390, 187] width 227 height 183
drag, startPoint x: 334, startPoint y: 221, endPoint x: 328, endPoint y: 232, distance: 12.4
click at [328, 232] on div "Fahad Prebook Payment Received Download Print Email Invoice Send Message Feedba…" at bounding box center [390, 187] width 227 height 183
